Goal: Task Accomplishment & Management: Manage account settings

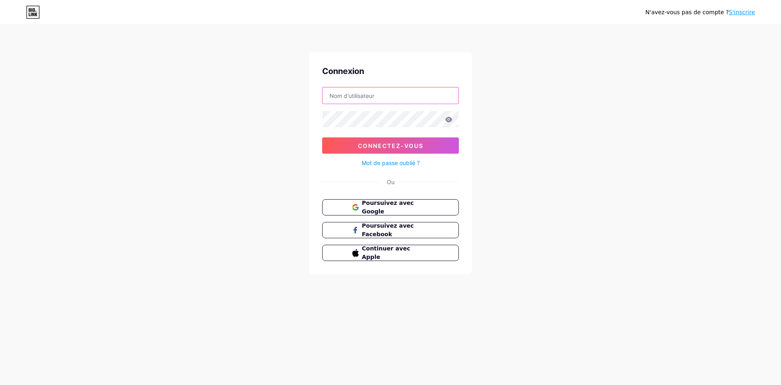
click at [420, 90] on input "text" at bounding box center [391, 95] width 136 height 16
click at [423, 92] on input "text" at bounding box center [391, 95] width 136 height 16
click at [424, 124] on div at bounding box center [390, 119] width 137 height 17
click at [413, 96] on input "text" at bounding box center [391, 95] width 136 height 16
type input "[EMAIL_ADDRESS][DOMAIN_NAME]"
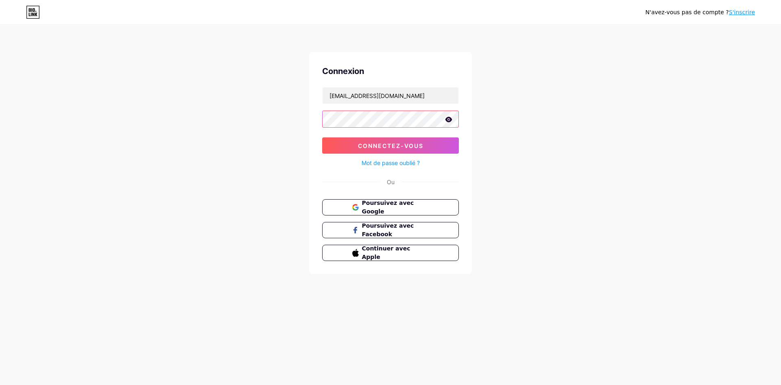
click at [322, 138] on button "Connectez-vous" at bounding box center [390, 146] width 137 height 16
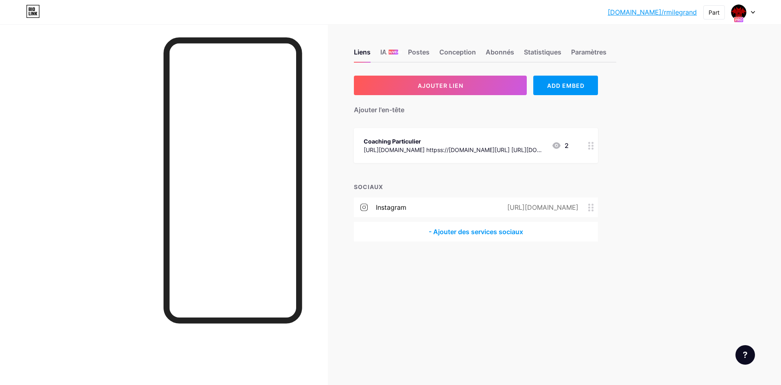
click at [679, 9] on link "[DOMAIN_NAME]/rmilegrand" at bounding box center [652, 12] width 89 height 10
click at [396, 142] on div "Coaching Particulier" at bounding box center [454, 141] width 181 height 9
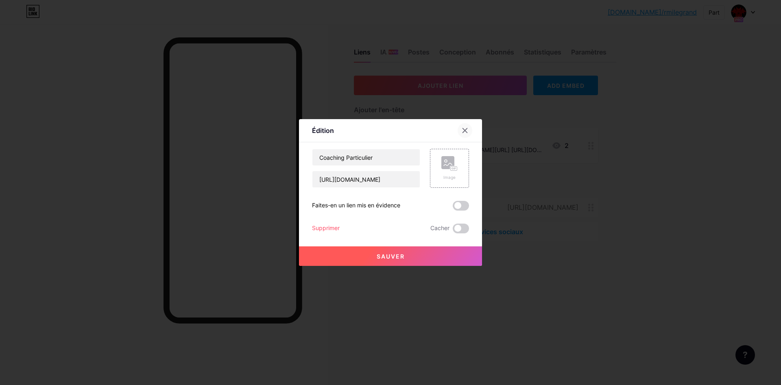
click at [463, 130] on icon at bounding box center [465, 130] width 7 height 7
